Goal: Information Seeking & Learning: Learn about a topic

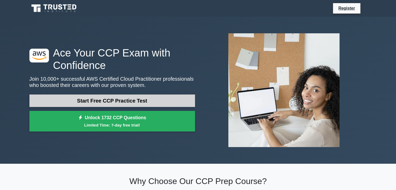
click at [174, 104] on link "Start Free CCP Practice Test" at bounding box center [111, 100] width 165 height 12
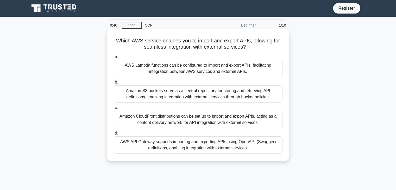
click at [181, 122] on div "Amazon CloudFront distributions can be set up to import and export APIs, acting…" at bounding box center [198, 119] width 169 height 17
click at [114, 110] on input "c. Amazon CloudFront distributions can be set up to import and export APIs, act…" at bounding box center [114, 107] width 0 height 3
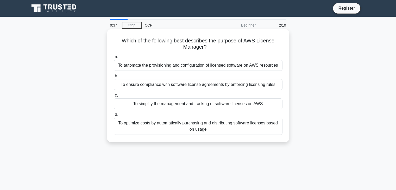
click at [176, 99] on div "To simplify the management and tracking of software licenses on AWS" at bounding box center [198, 103] width 169 height 11
click at [114, 97] on input "c. To simplify the management and tracking of software licenses on AWS" at bounding box center [114, 95] width 0 height 3
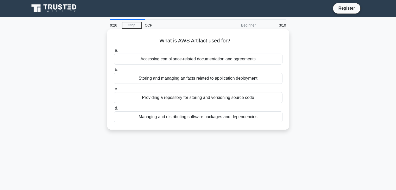
click at [180, 58] on div "Accessing compliance-related documentation and agreements" at bounding box center [198, 59] width 169 height 11
click at [114, 52] on input "a. Accessing compliance-related documentation and agreements" at bounding box center [114, 50] width 0 height 3
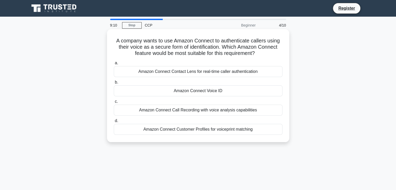
click at [208, 72] on div "Amazon Connect Contact Lens for real-time caller authentication" at bounding box center [198, 71] width 169 height 11
click at [114, 65] on input "a. Amazon Connect Contact Lens for real-time caller authentication" at bounding box center [114, 62] width 0 height 3
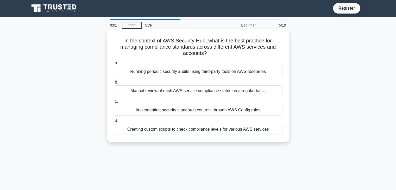
click at [171, 89] on div "Manual review of each AWS service compliance status on a regular basis" at bounding box center [198, 90] width 169 height 11
click at [114, 84] on input "b. Manual review of each AWS service compliance status on a regular basis" at bounding box center [114, 82] width 0 height 3
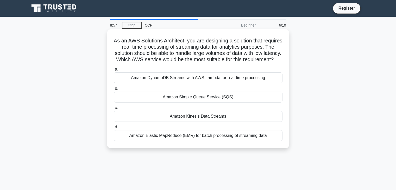
click at [190, 83] on div "Amazon DynamoDB Streams with AWS Lambda for real-time processing" at bounding box center [198, 77] width 169 height 11
click at [114, 71] on input "a. Amazon DynamoDB Streams with AWS Lambda for real-time processing" at bounding box center [114, 69] width 0 height 3
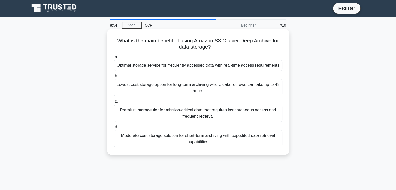
click at [190, 90] on div "Lowest cost storage option for long-term archiving where data retrieval can tak…" at bounding box center [198, 87] width 169 height 17
click at [114, 78] on input "b. Lowest cost storage option for long-term archiving where data retrieval can …" at bounding box center [114, 75] width 0 height 3
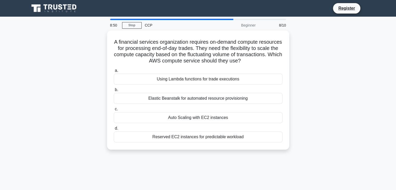
click at [149, 27] on div "CCP" at bounding box center [178, 25] width 72 height 10
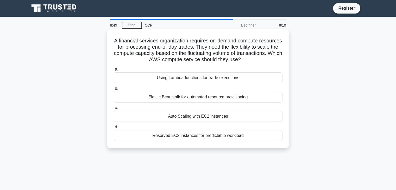
click at [168, 82] on div "Using Lambda functions for trade executions" at bounding box center [198, 77] width 169 height 11
click at [114, 71] on input "a. Using Lambda functions for trade executions" at bounding box center [114, 69] width 0 height 3
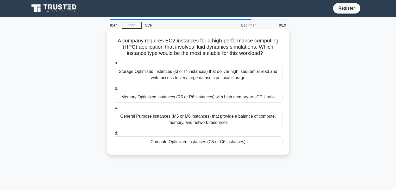
click at [165, 104] on div "a. Storage Optimized instances (I3 or I4 instances) that deliver high, sequenti…" at bounding box center [198, 103] width 175 height 89
click at [167, 100] on div "Memory Optimized instances (R5 or R6 instances) with high memory-to-vCPU ratio" at bounding box center [198, 97] width 169 height 11
click at [114, 90] on input "b. Memory Optimized instances (R5 or R6 instances) with high memory-to-vCPU rat…" at bounding box center [114, 88] width 0 height 3
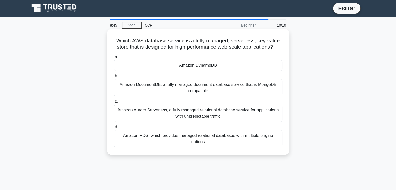
click at [170, 112] on div "Amazon Aurora Serverless, a fully managed relational database service for appli…" at bounding box center [198, 113] width 169 height 17
click at [114, 103] on input "c. Amazon Aurora Serverless, a fully managed relational database service for ap…" at bounding box center [114, 101] width 0 height 3
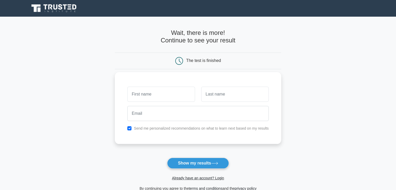
click at [181, 96] on input "text" at bounding box center [160, 94] width 67 height 15
click at [182, 160] on button "Show my results" at bounding box center [197, 163] width 61 height 11
click at [177, 98] on input "text" at bounding box center [160, 94] width 67 height 15
type input "ACHUTA"
click at [219, 95] on input "text" at bounding box center [234, 94] width 67 height 15
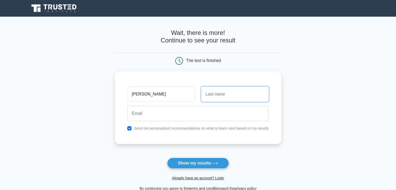
type input "LAKSHMI PRASANNA"
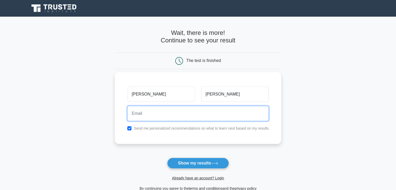
click at [202, 112] on input "email" at bounding box center [197, 113] width 141 height 15
type input "achutaprasanna@gmail.com"
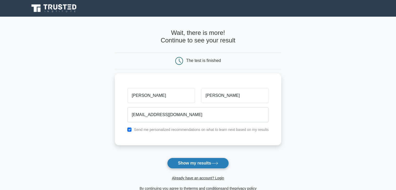
click at [192, 165] on button "Show my results" at bounding box center [197, 163] width 61 height 11
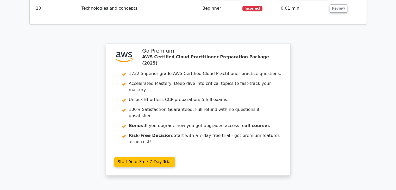
scroll to position [789, 0]
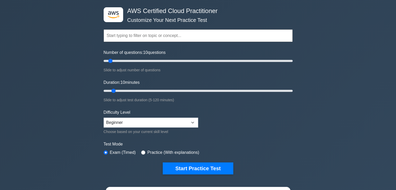
scroll to position [15, 0]
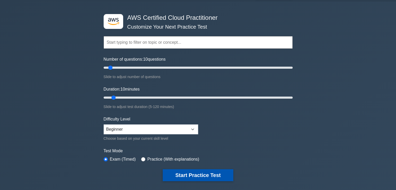
click at [181, 174] on button "Start Practice Test" at bounding box center [198, 175] width 70 height 12
